Goal: Check status

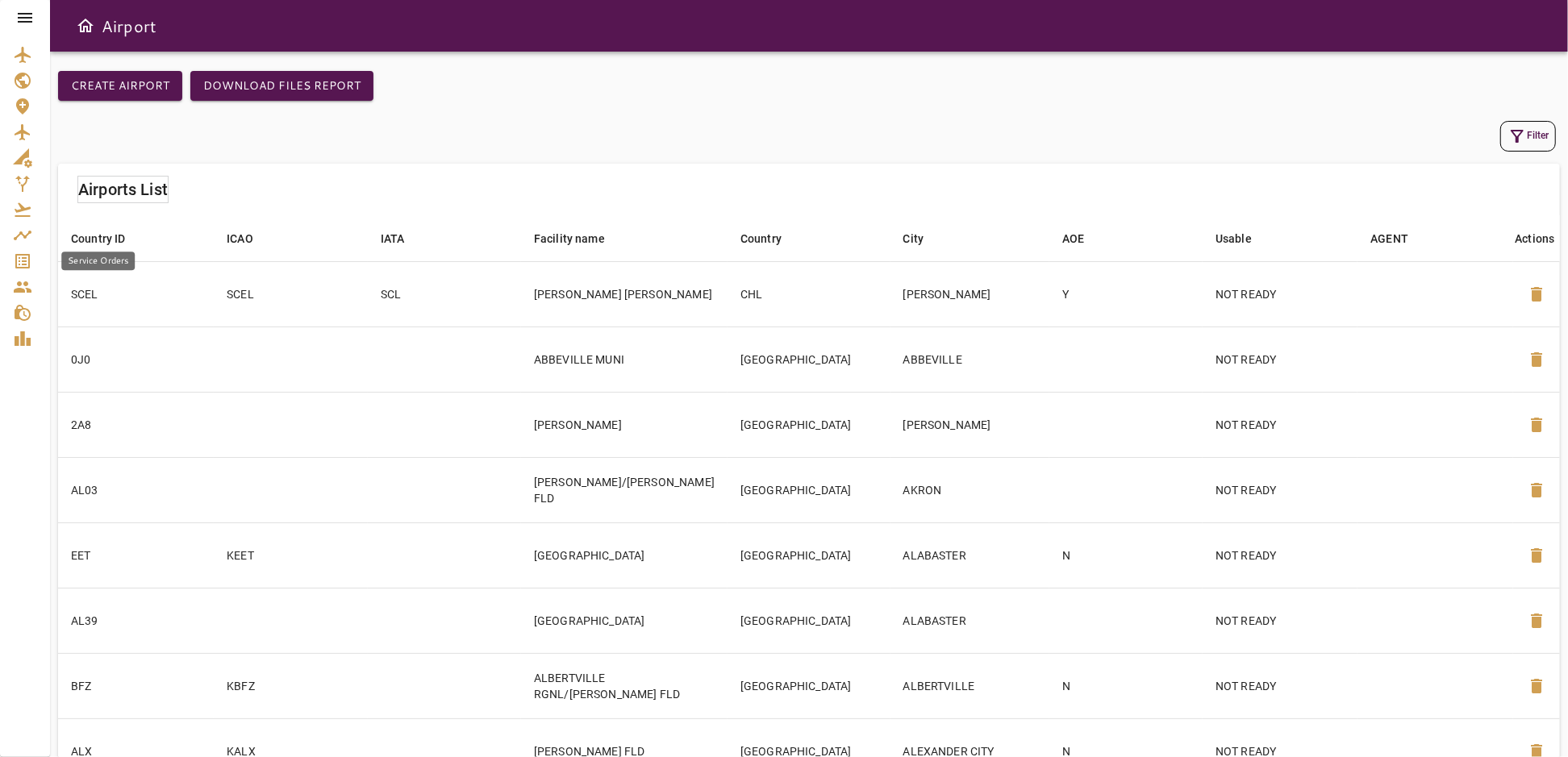
click at [19, 261] on icon "Service Orders" at bounding box center [22, 261] width 14 height 14
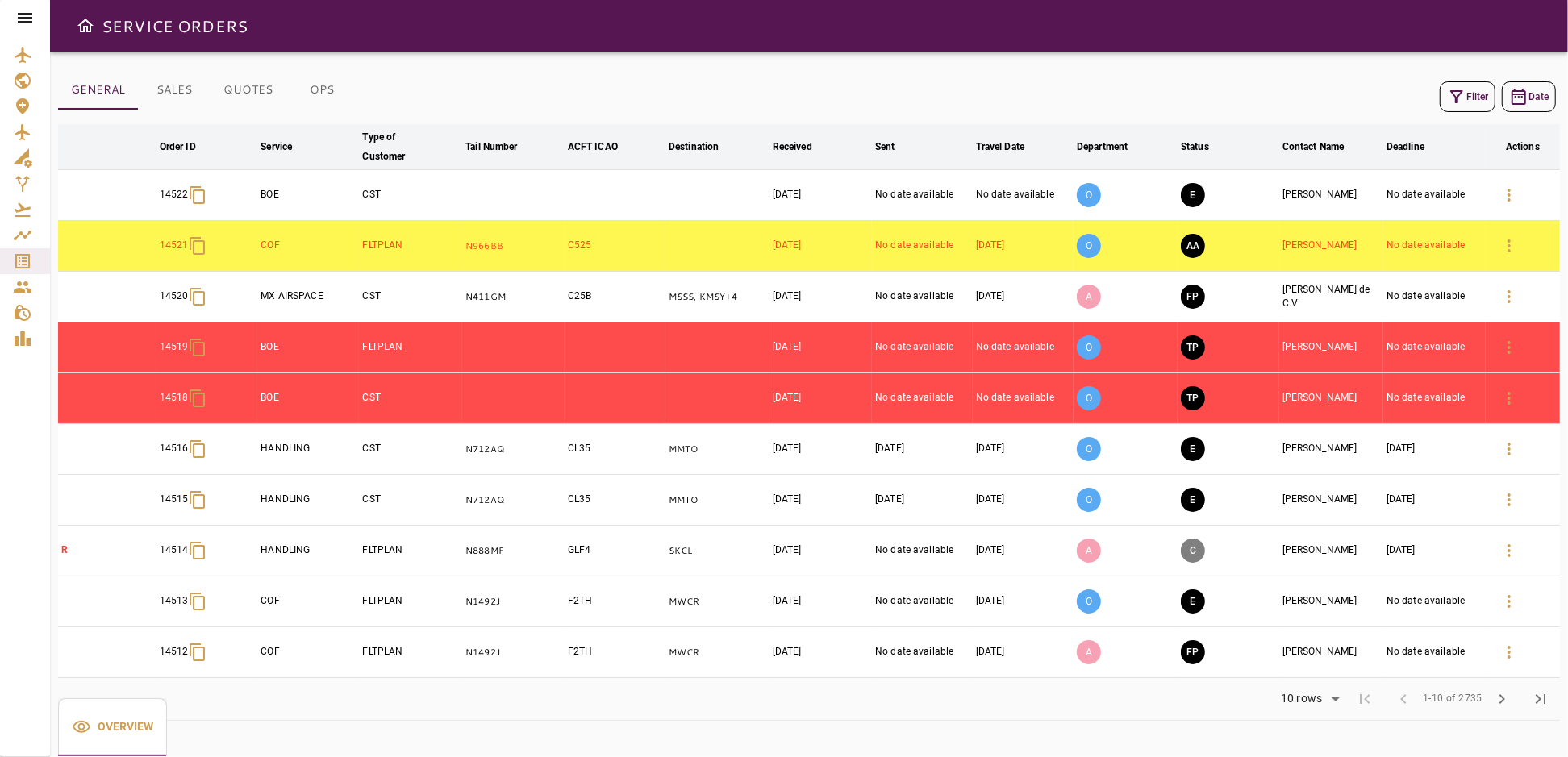
click at [1465, 102] on icon "button" at bounding box center [1456, 97] width 19 height 19
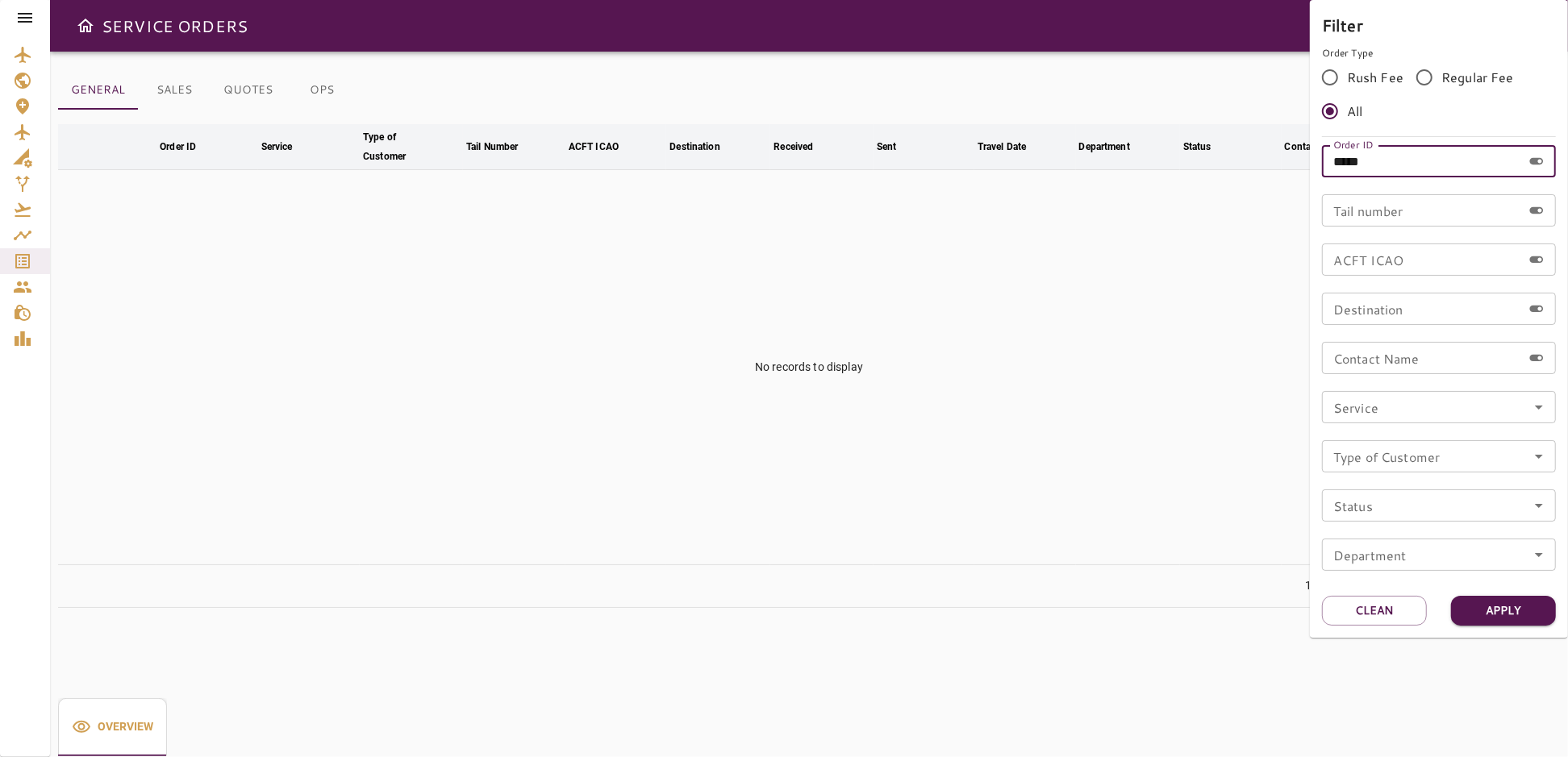
drag, startPoint x: 1297, startPoint y: 165, endPoint x: 1286, endPoint y: 165, distance: 11.0
click at [1286, 165] on div "Filter Order Type Rush Fee Regular Fee All Order ID ***** Order ID Tail number …" at bounding box center [784, 378] width 1568 height 757
type input "*****"
click at [1490, 605] on button "Apply" at bounding box center [1504, 610] width 105 height 30
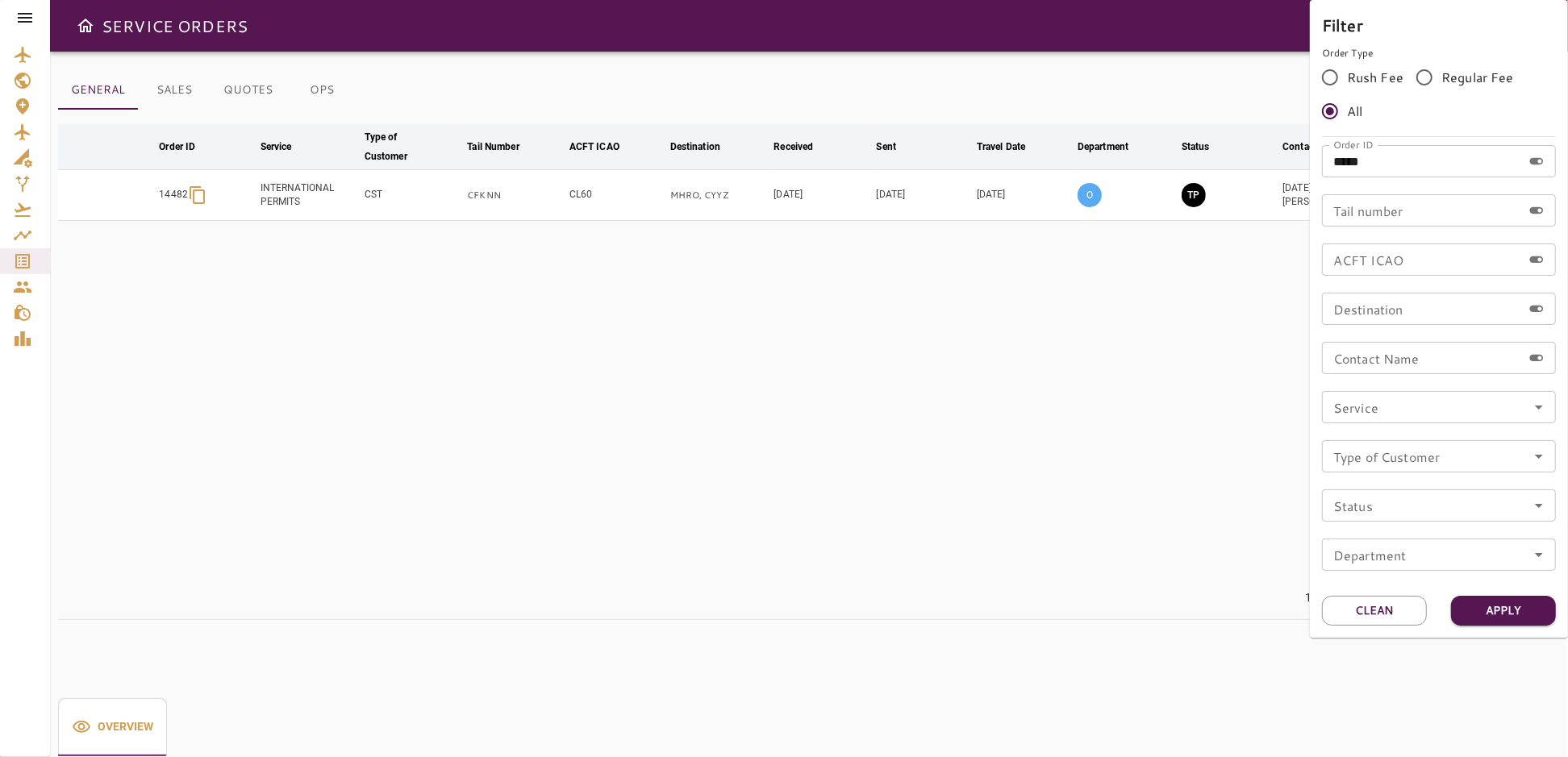
click at [1099, 441] on div at bounding box center [784, 378] width 1568 height 757
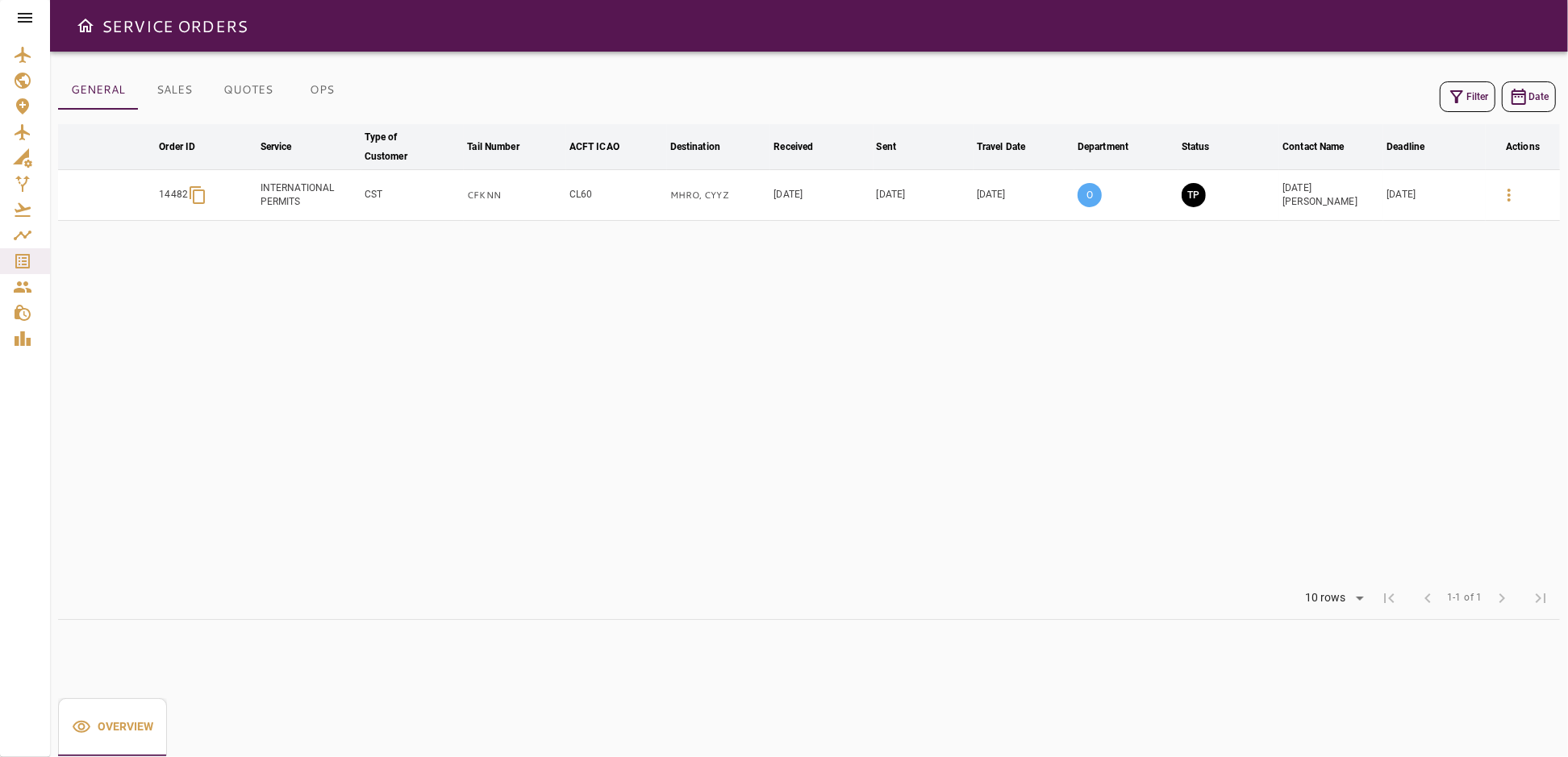
click at [1475, 195] on td "[DATE]" at bounding box center [1434, 195] width 102 height 51
click at [1511, 192] on icon "button" at bounding box center [1509, 195] width 19 height 19
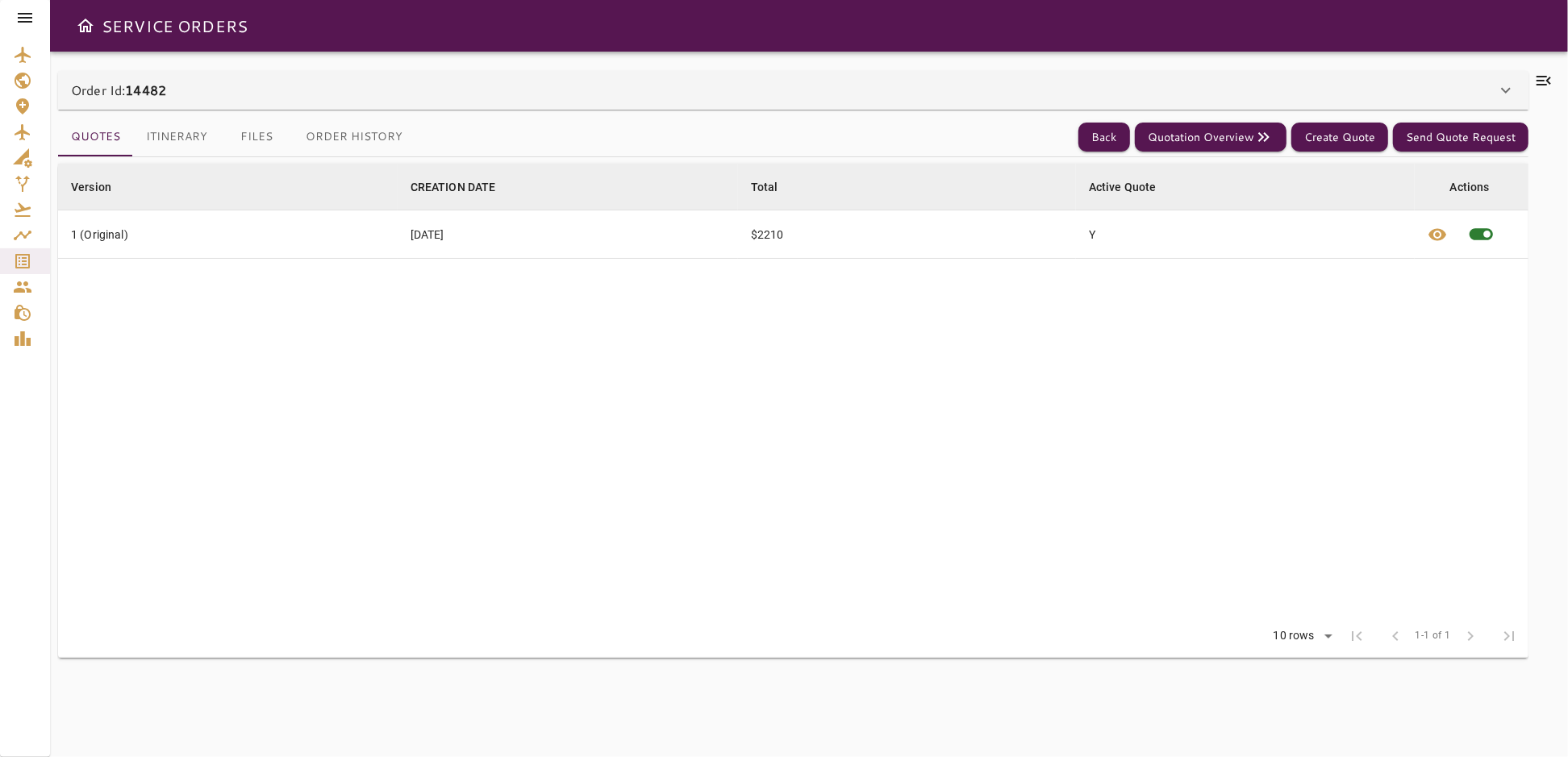
click at [1546, 82] on icon at bounding box center [1544, 80] width 19 height 19
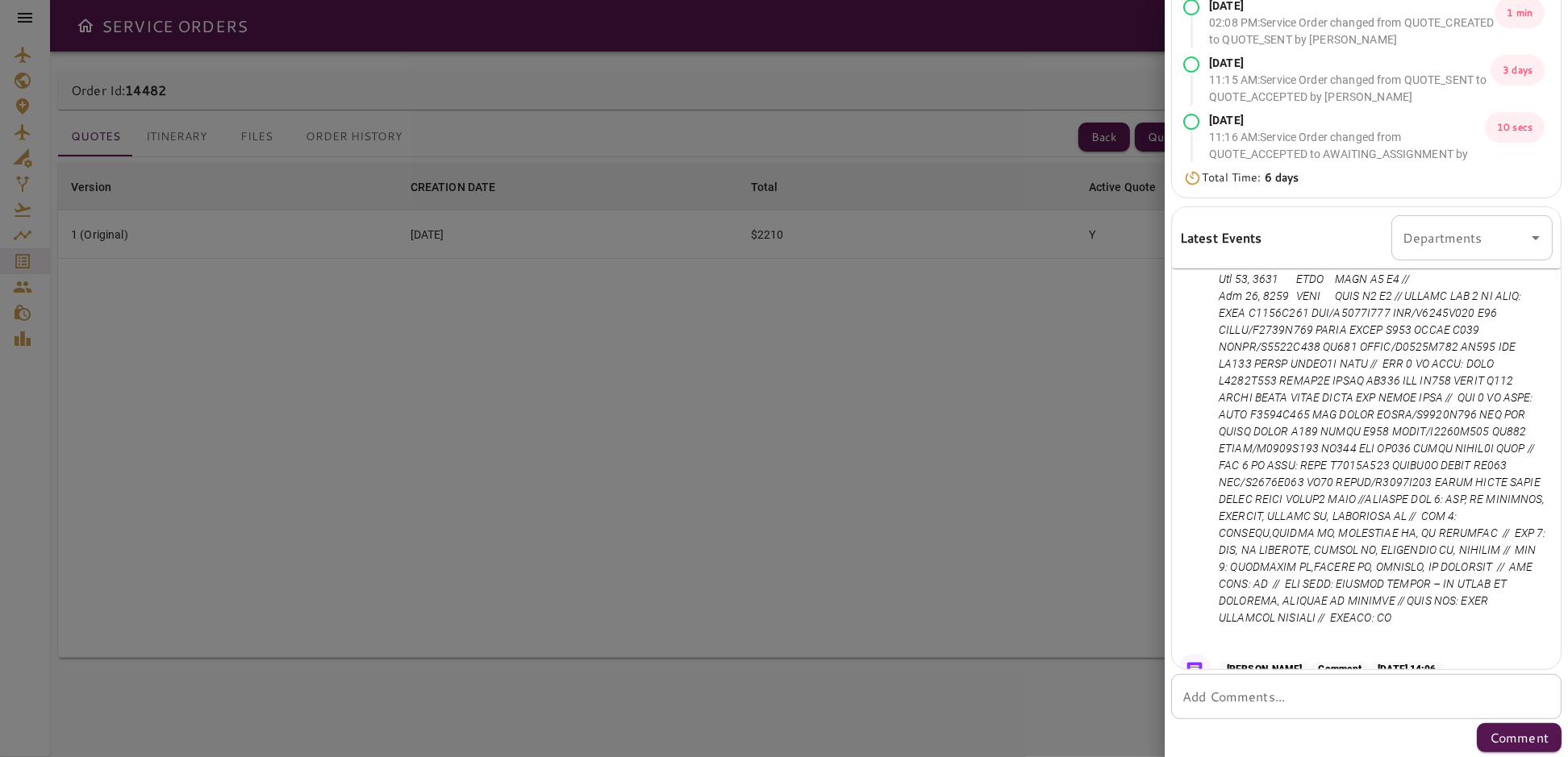
scroll to position [733, 0]
